Goal: Task Accomplishment & Management: Complete application form

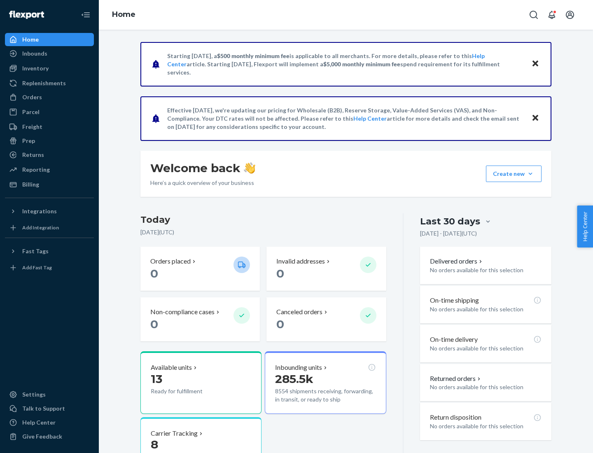
click at [530, 174] on button "Create new Create new inbound Create new order Create new product" at bounding box center [514, 174] width 56 height 16
click at [49, 54] on div "Inbounds" at bounding box center [49, 54] width 87 height 12
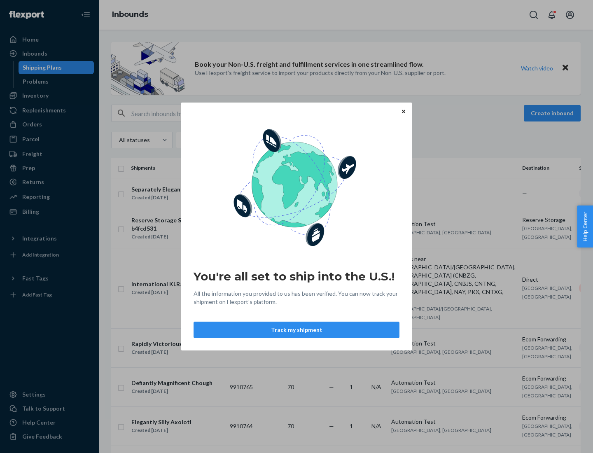
click at [297, 330] on button "Track my shipment" at bounding box center [297, 330] width 206 height 16
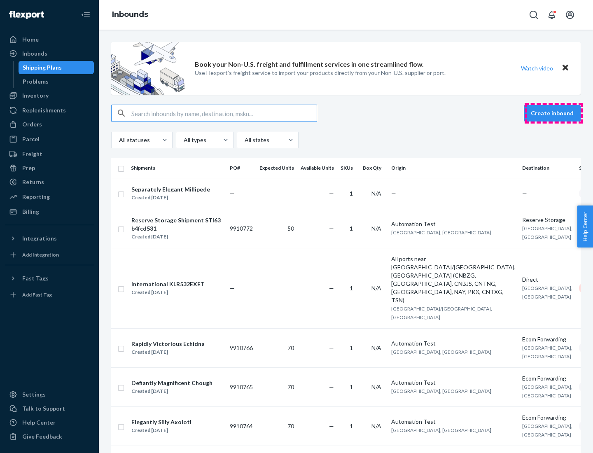
click at [554, 113] on button "Create inbound" at bounding box center [552, 113] width 57 height 16
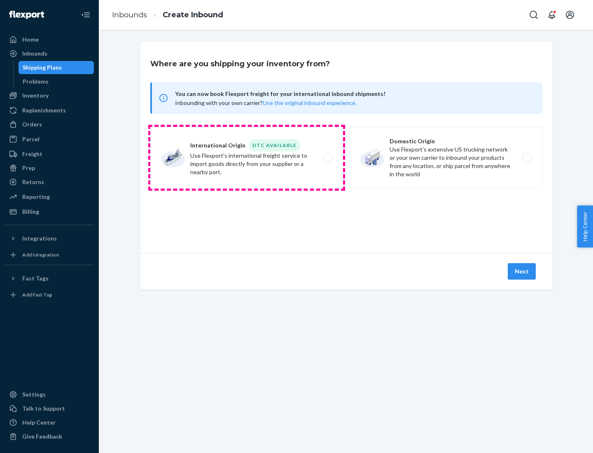
click at [247, 158] on label "International Origin DTC Available Use Flexport's international freight service…" at bounding box center [246, 158] width 193 height 62
click at [327, 158] on input "International Origin DTC Available Use Flexport's international freight service…" at bounding box center [329, 157] width 5 height 5
radio input "true"
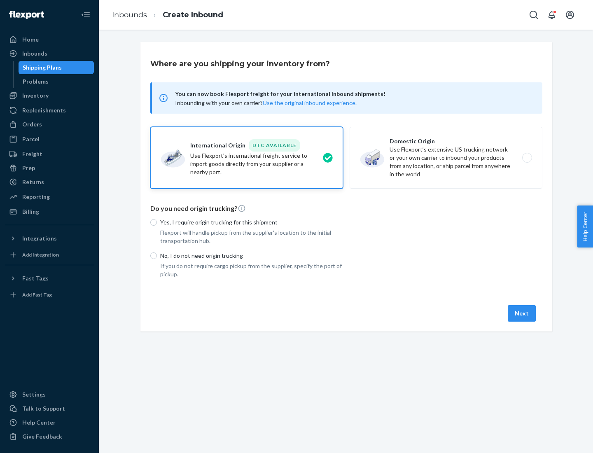
click at [252, 255] on p "No, I do not need origin trucking" at bounding box center [251, 256] width 183 height 8
click at [157, 255] on input "No, I do not need origin trucking" at bounding box center [153, 255] width 7 height 7
radio input "true"
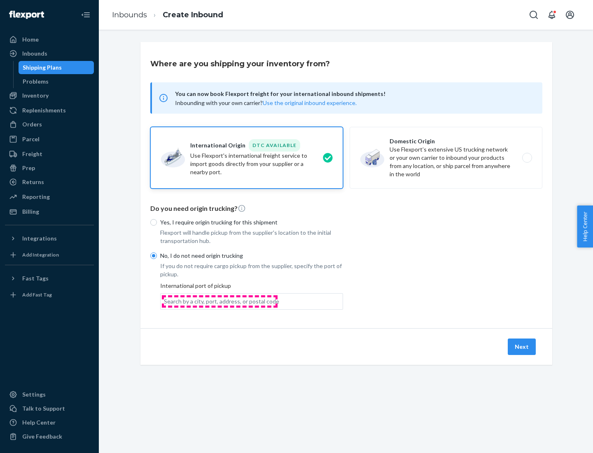
click at [220, 301] on div "Search by a city, port, address, or postal code" at bounding box center [221, 301] width 115 height 8
click at [165, 301] on input "Search by a city, port, address, or postal code" at bounding box center [164, 301] width 1 height 8
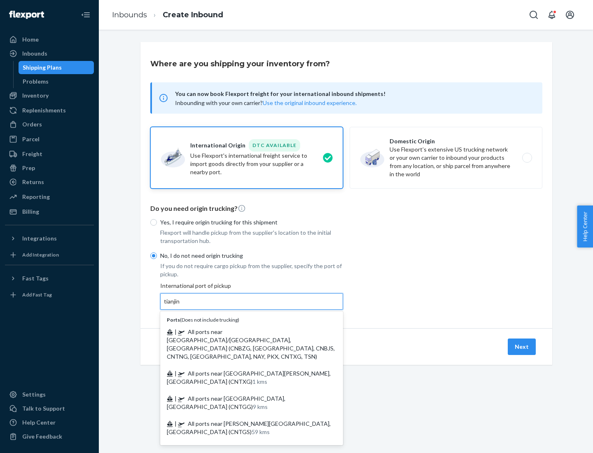
click at [243, 332] on span "| All ports near [GEOGRAPHIC_DATA]/[GEOGRAPHIC_DATA], [GEOGRAPHIC_DATA] (CNBZG,…" at bounding box center [251, 344] width 168 height 32
click at [181, 306] on input "tianjin" at bounding box center [172, 301] width 17 height 8
type input "All ports near [GEOGRAPHIC_DATA]/[GEOGRAPHIC_DATA], [GEOGRAPHIC_DATA] (CNBZG, […"
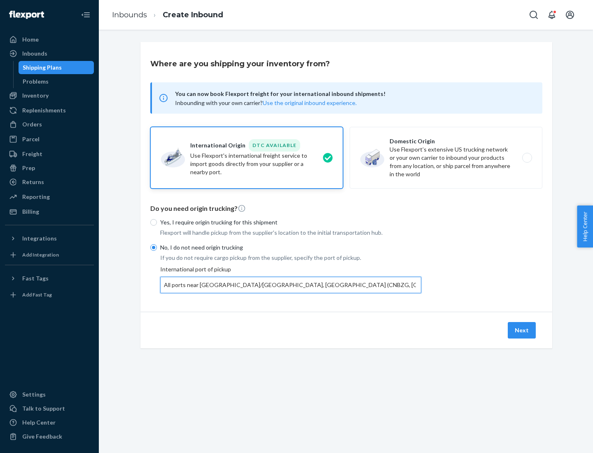
click at [522, 330] on button "Next" at bounding box center [522, 330] width 28 height 16
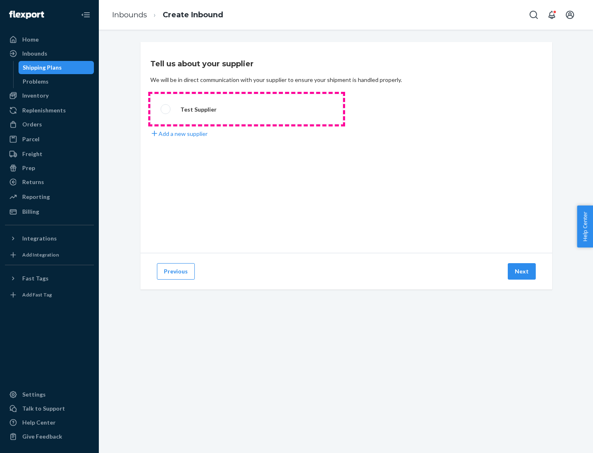
click at [247, 109] on label "Test Supplier" at bounding box center [246, 109] width 193 height 30
click at [166, 109] on input "Test Supplier" at bounding box center [163, 109] width 5 height 5
radio input "true"
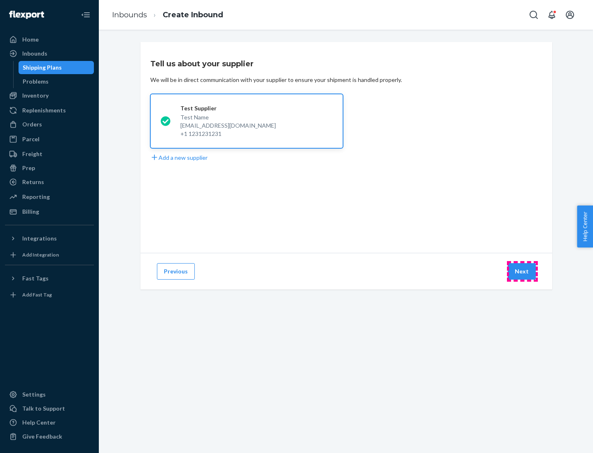
click at [522, 271] on button "Next" at bounding box center [522, 271] width 28 height 16
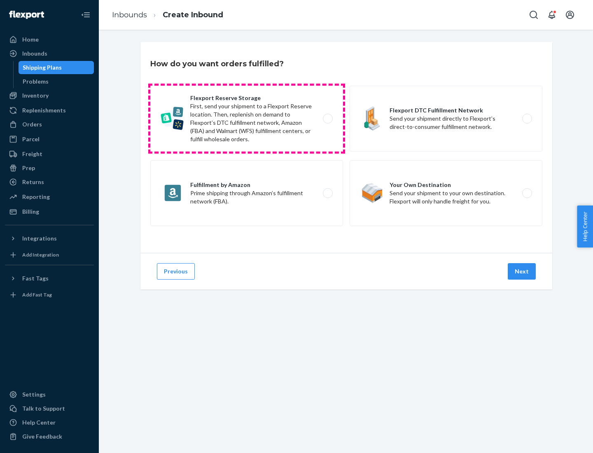
click at [247, 119] on label "Flexport Reserve Storage First, send your shipment to a Flexport Reserve locati…" at bounding box center [246, 119] width 193 height 66
click at [327, 119] on input "Flexport Reserve Storage First, send your shipment to a Flexport Reserve locati…" at bounding box center [329, 118] width 5 height 5
radio input "true"
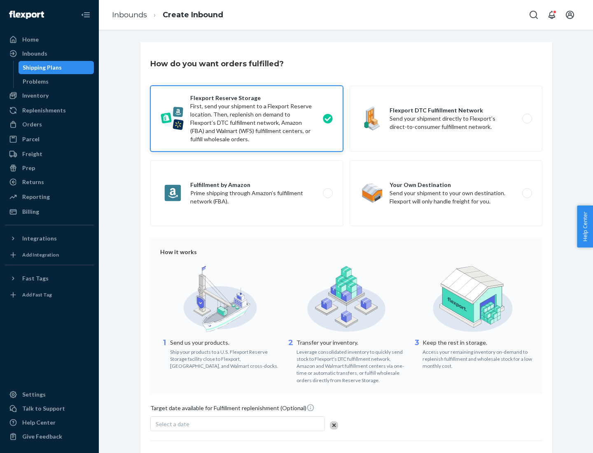
scroll to position [68, 0]
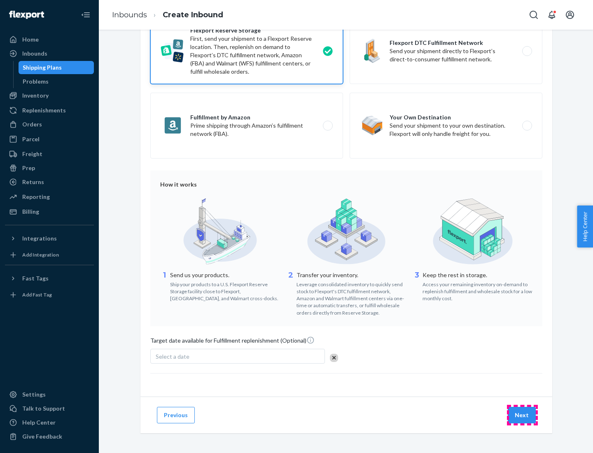
click at [522, 415] on button "Next" at bounding box center [522, 415] width 28 height 16
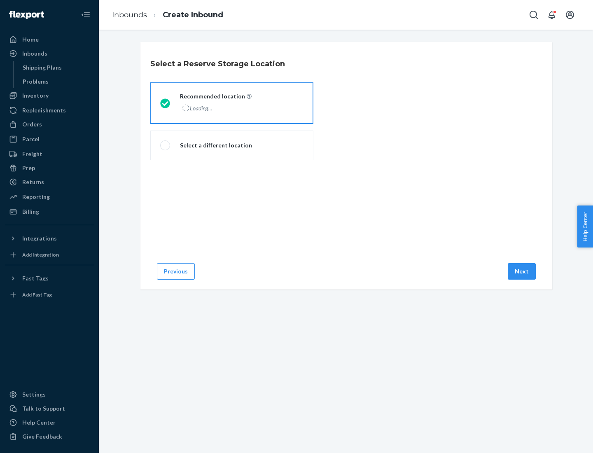
click at [232, 103] on div "Loading..." at bounding box center [215, 108] width 70 height 12
click at [166, 103] on input "Recommended location Loading..." at bounding box center [162, 102] width 5 height 5
click at [522, 271] on button "Next" at bounding box center [522, 271] width 28 height 16
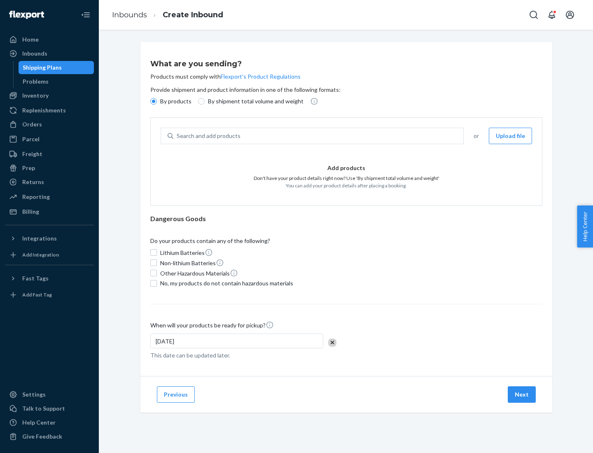
click at [319, 136] on div "Search and add products" at bounding box center [318, 135] width 290 height 15
click at [178, 136] on input "Search and add products" at bounding box center [177, 136] width 1 height 8
click at [200, 101] on input "By shipment total volume and weight" at bounding box center [201, 101] width 7 height 7
radio input "true"
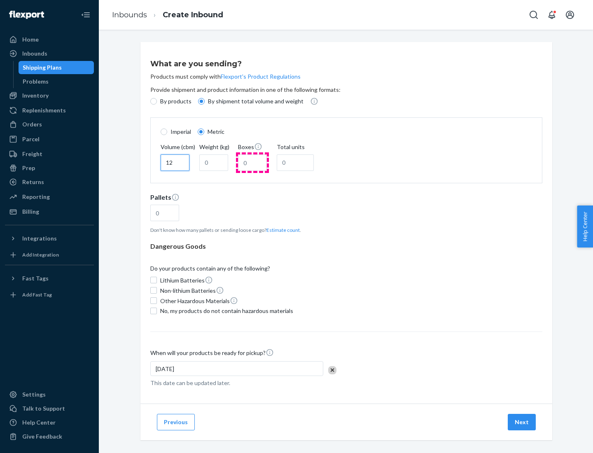
type input "12"
type input "22"
type input "222"
type input "121"
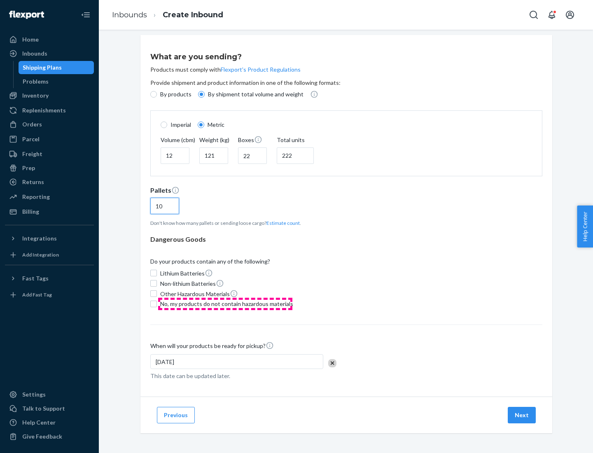
type input "10"
click at [225, 304] on span "No, my products do not contain hazardous materials" at bounding box center [226, 304] width 133 height 8
click at [157, 304] on input "No, my products do not contain hazardous materials" at bounding box center [153, 304] width 7 height 7
checkbox input "true"
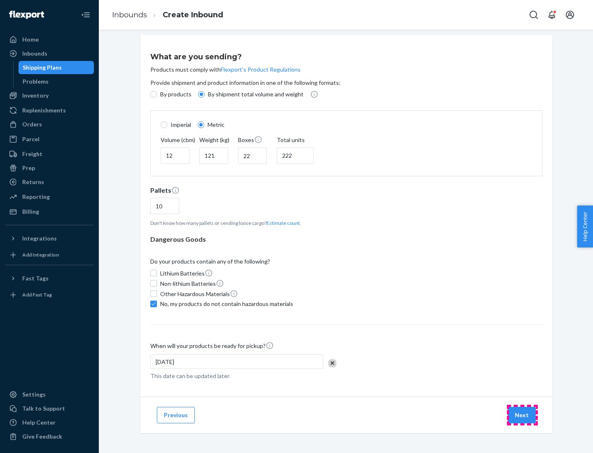
click at [522, 415] on button "Next" at bounding box center [522, 415] width 28 height 16
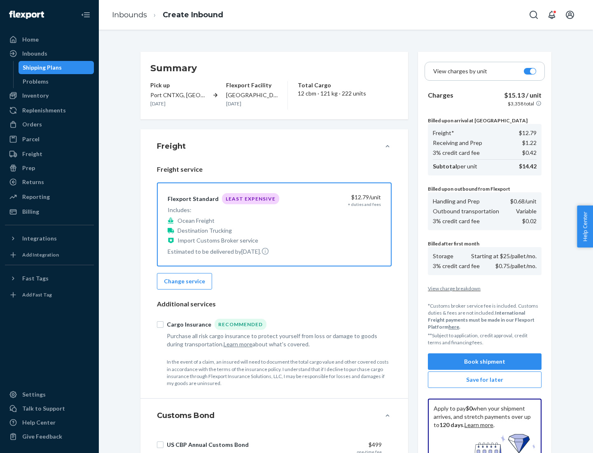
scroll to position [120, 0]
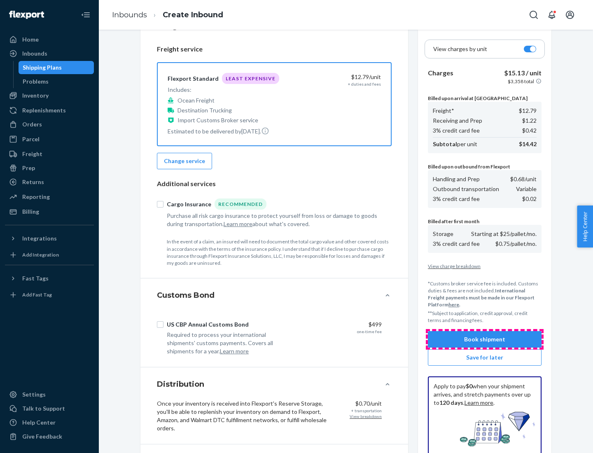
click at [485, 339] on button "Book shipment" at bounding box center [485, 339] width 114 height 16
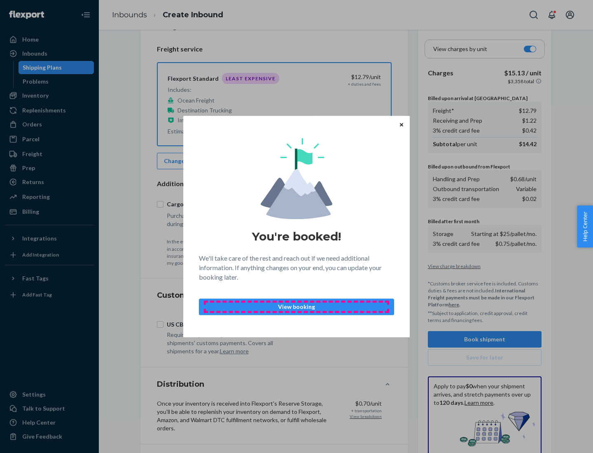
click at [297, 306] on p "View booking" at bounding box center [296, 307] width 181 height 8
